Goal: Find specific page/section: Find specific page/section

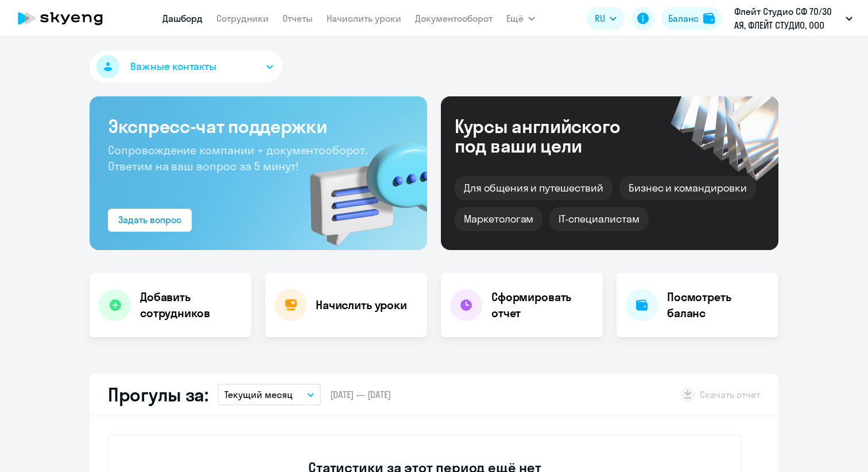
select select "30"
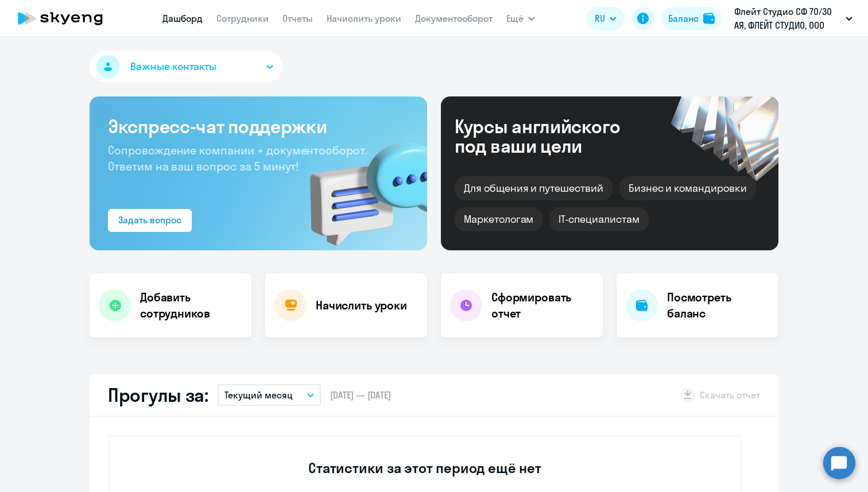
click at [227, 29] on nav "[PERSON_NAME] Отчеты Начислить уроки Документооборот" at bounding box center [327, 18] width 330 height 23
click at [232, 24] on link "Сотрудники" at bounding box center [242, 18] width 52 height 11
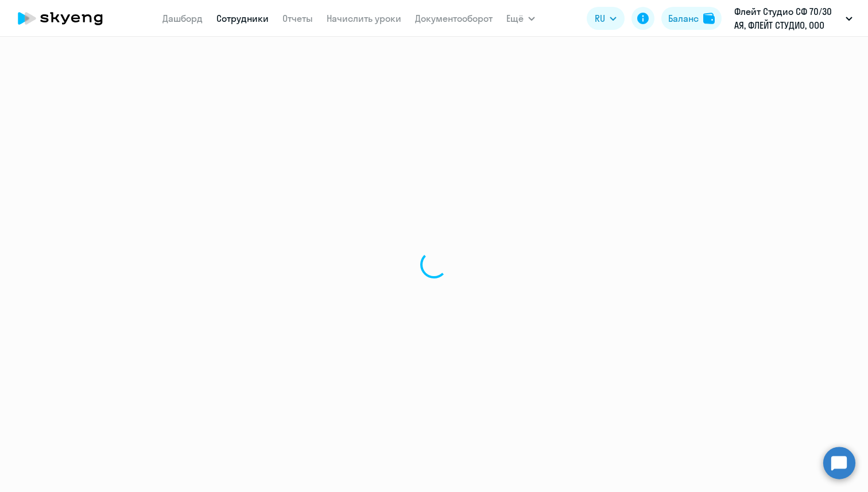
select select "30"
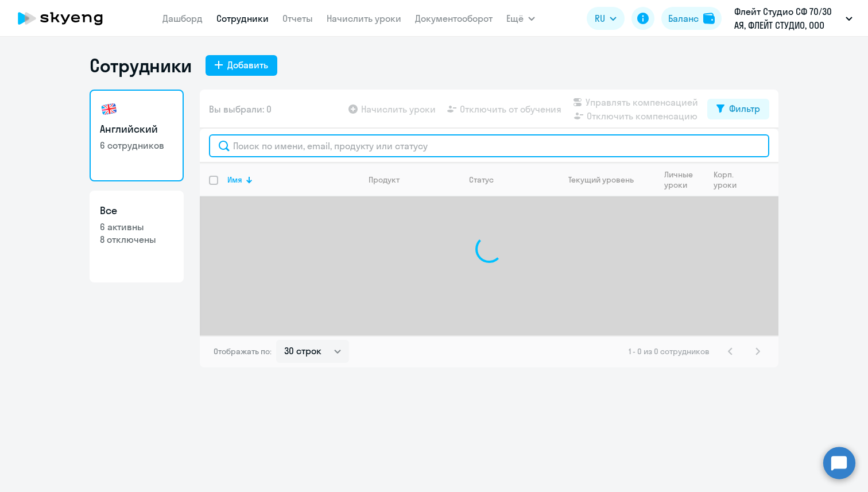
click at [257, 152] on input "text" at bounding box center [489, 145] width 560 height 23
paste input "[EMAIL_ADDRESS][DOMAIN_NAME]"
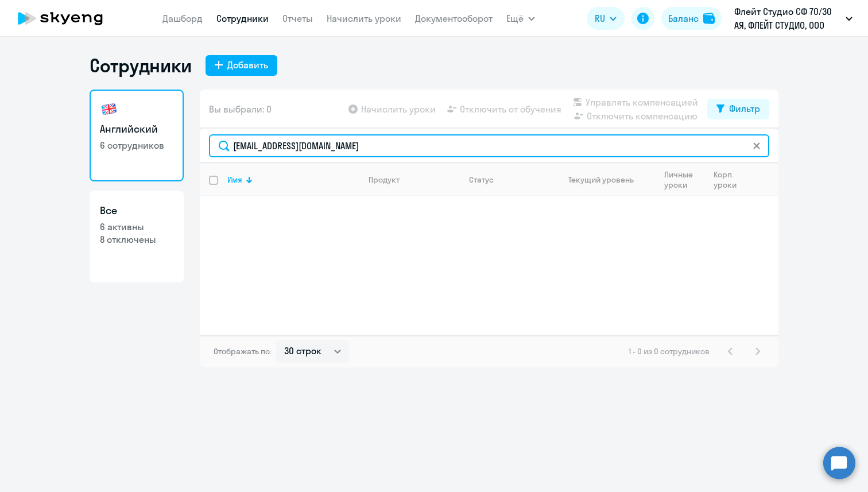
type input "[EMAIL_ADDRESS][DOMAIN_NAME]"
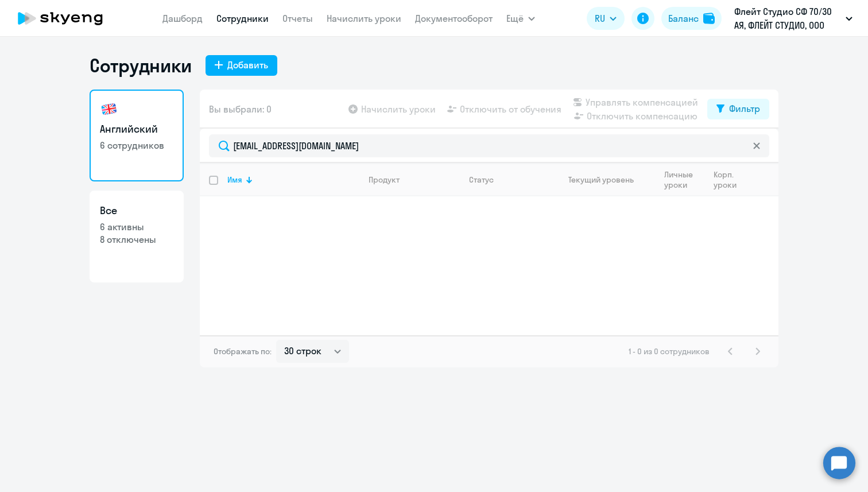
click at [760, 146] on icon at bounding box center [756, 145] width 7 height 7
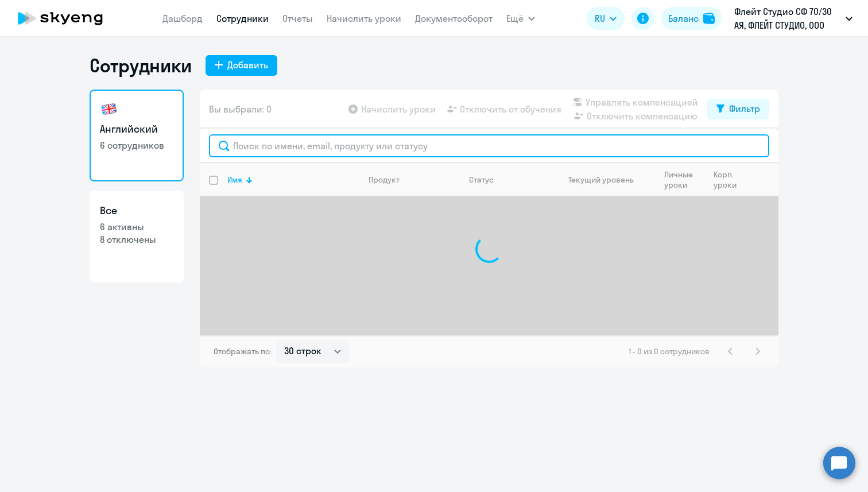
click at [654, 152] on input "text" at bounding box center [489, 145] width 560 height 23
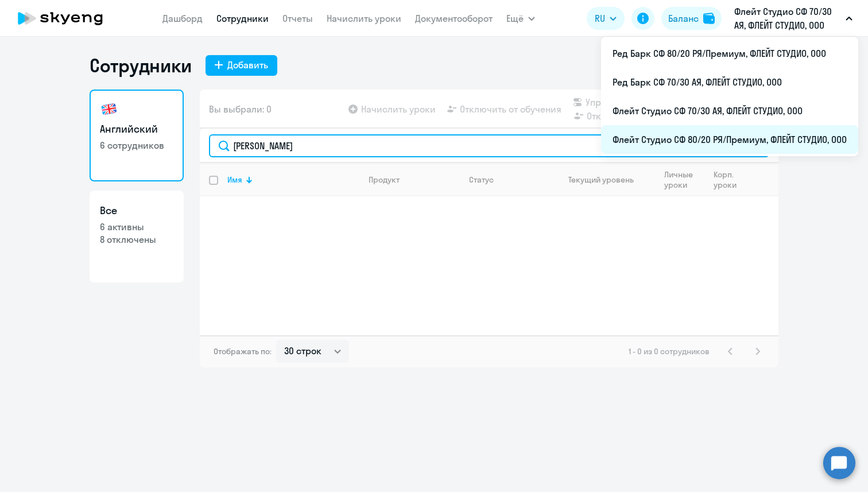
type input "[PERSON_NAME]"
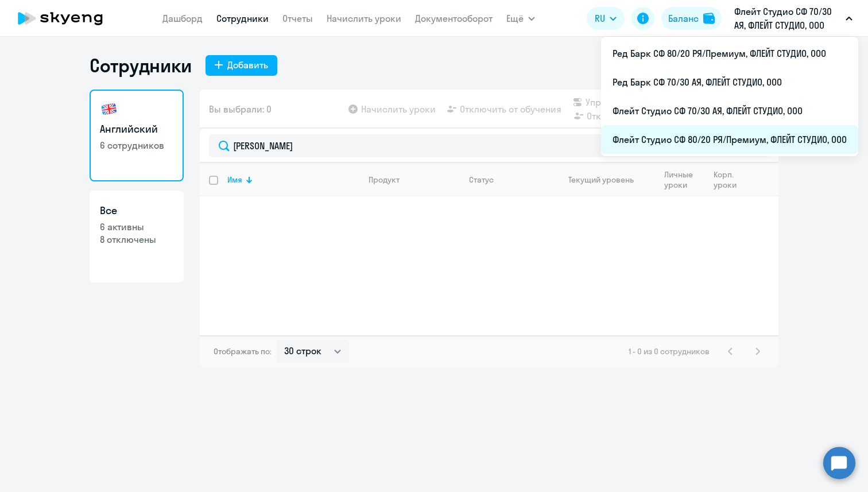
click at [680, 142] on li "Флейт Студио СФ 80/20 РЯ/Премиум, ФЛЕЙТ СТУДИО, ООО" at bounding box center [729, 139] width 257 height 29
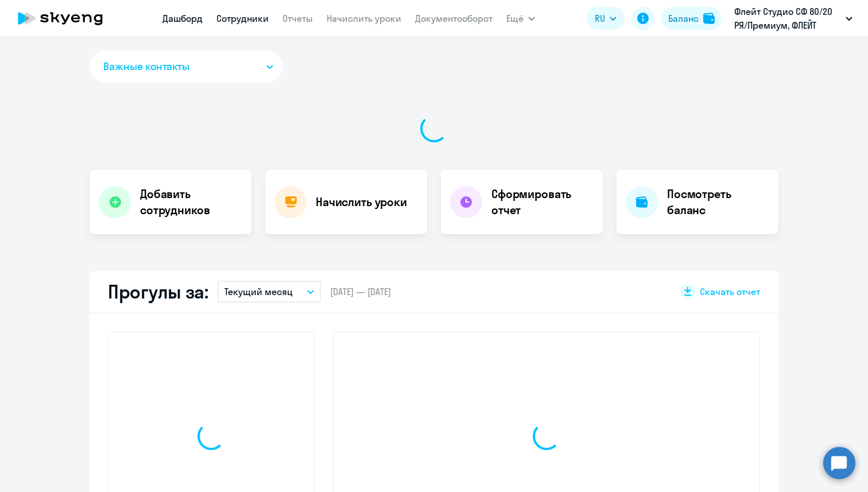
click at [226, 19] on link "Сотрудники" at bounding box center [242, 18] width 52 height 11
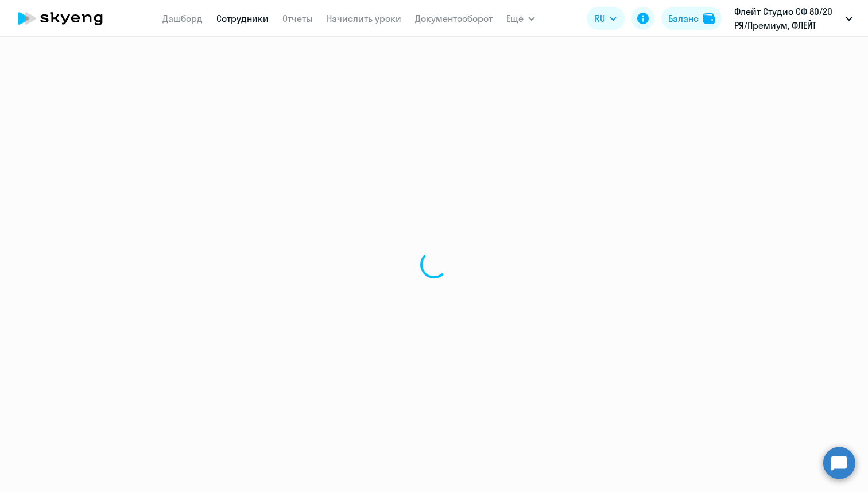
select select "30"
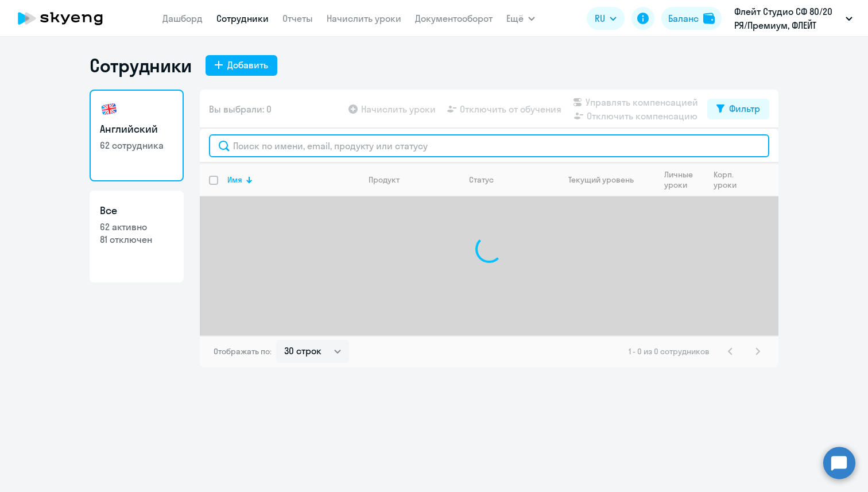
click at [280, 149] on input "text" at bounding box center [489, 145] width 560 height 23
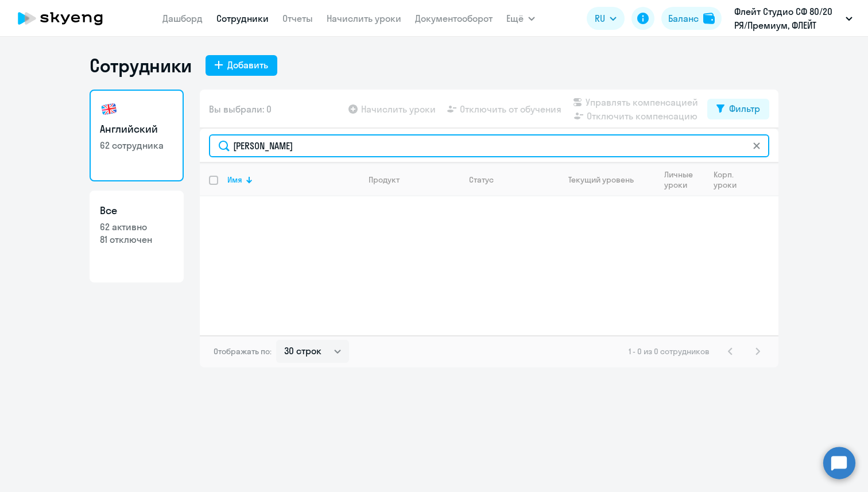
drag, startPoint x: 277, startPoint y: 142, endPoint x: 228, endPoint y: 142, distance: 49.4
click at [228, 142] on input "[PERSON_NAME]" at bounding box center [489, 145] width 560 height 23
paste input "[EMAIL_ADDRESS][DOMAIN_NAME]"
type input "[EMAIL_ADDRESS][DOMAIN_NAME]"
